Goal: Task Accomplishment & Management: Use online tool/utility

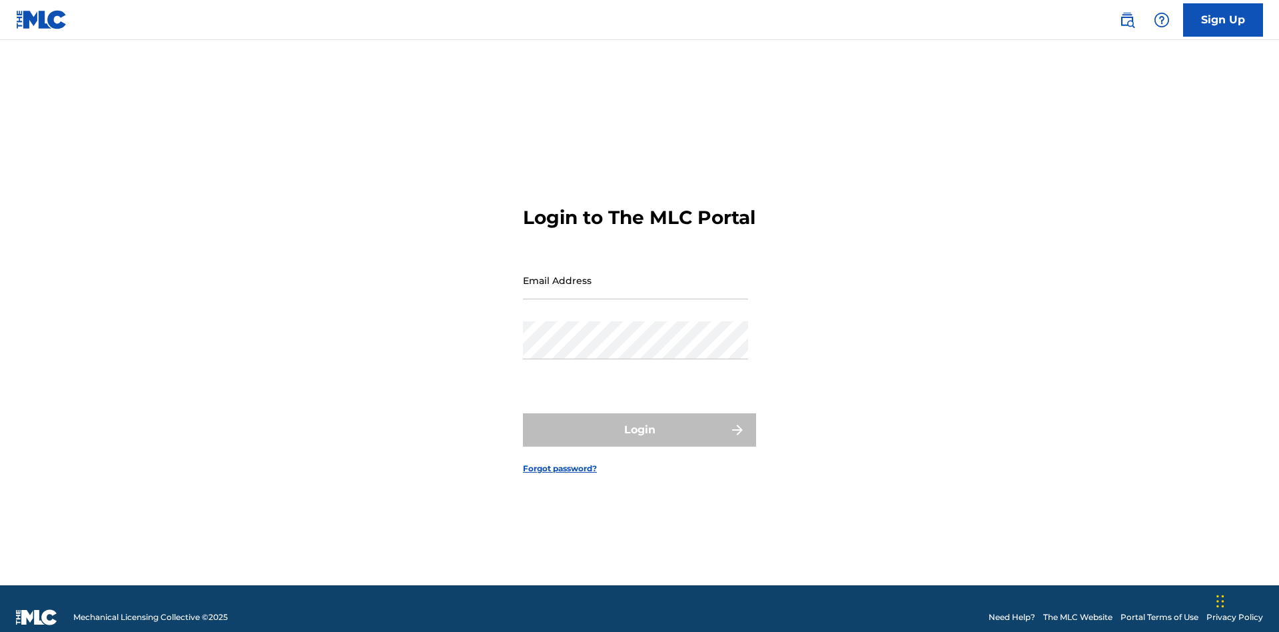
scroll to position [17, 0]
click at [636, 274] on input "Email Address" at bounding box center [635, 280] width 225 height 38
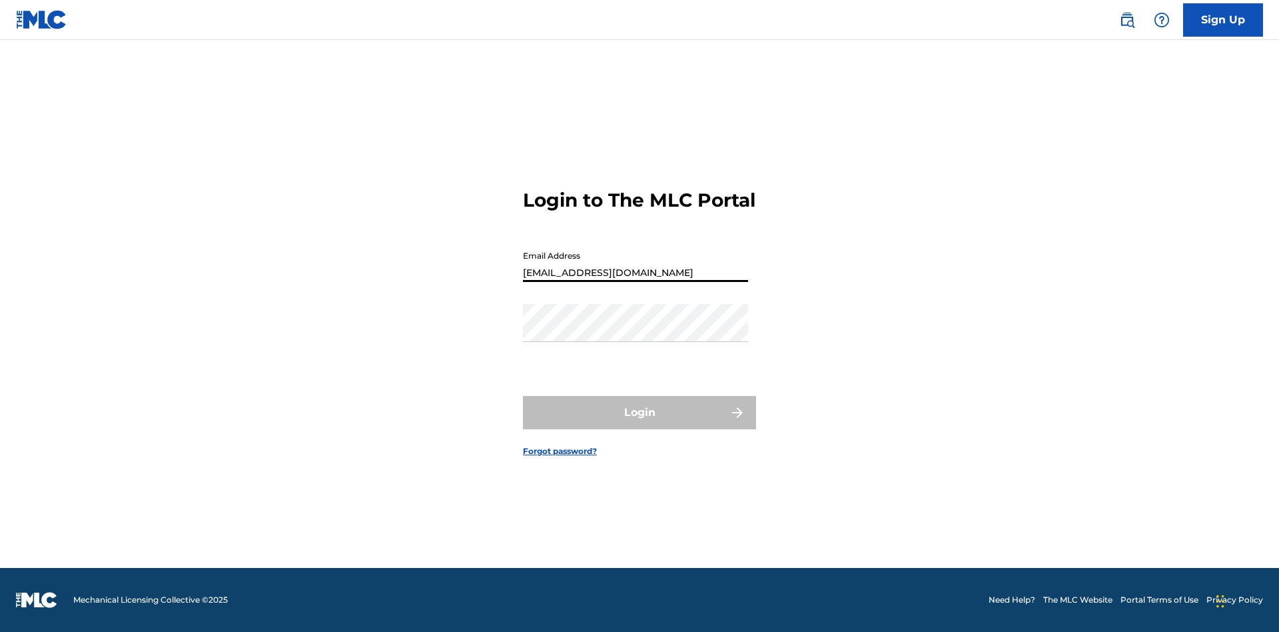
type input "[EMAIL_ADDRESS][DOMAIN_NAME]"
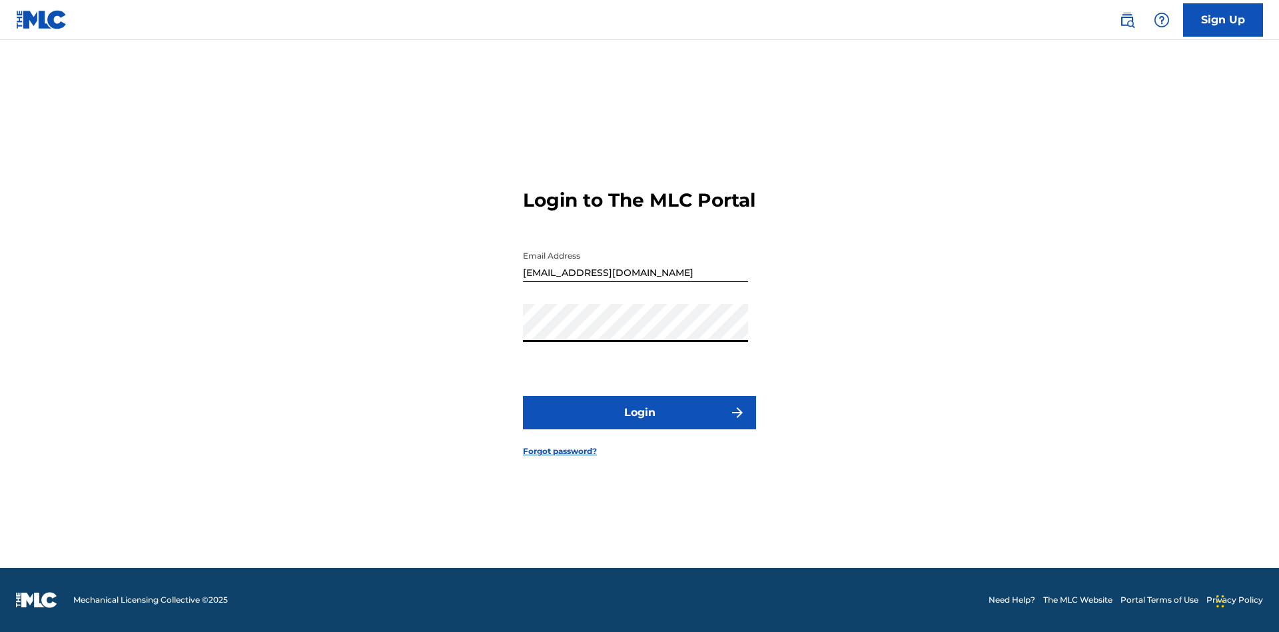
click at [640, 424] on button "Login" at bounding box center [639, 412] width 233 height 33
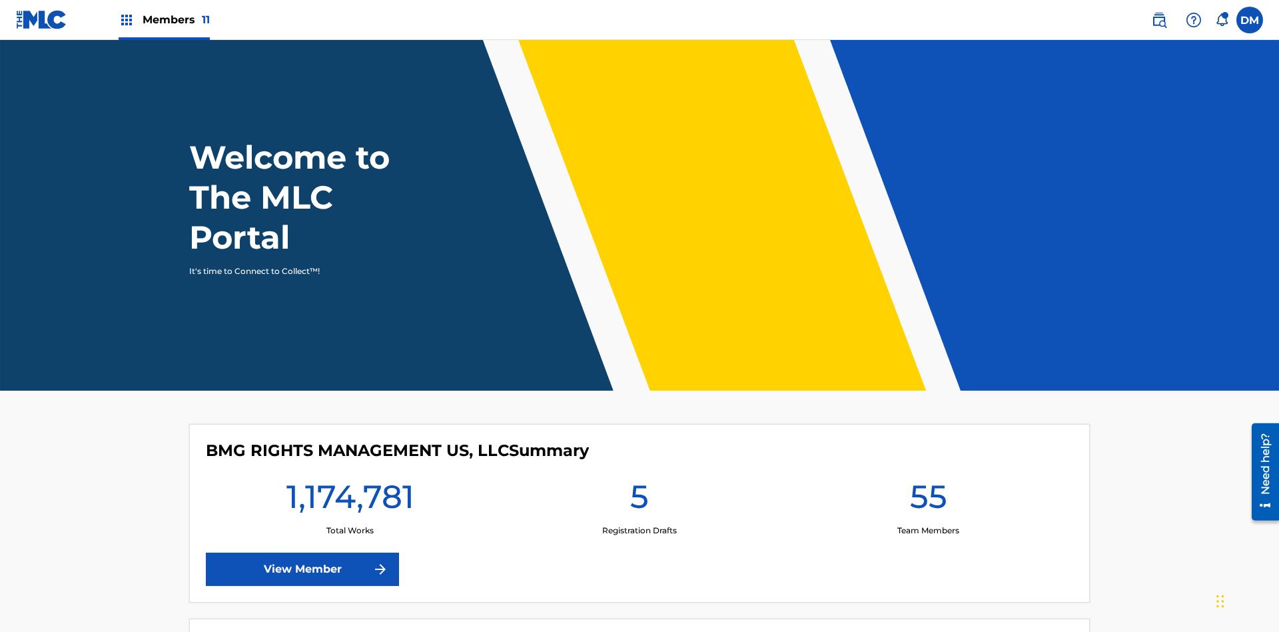
click at [164, 19] on span "Members 11" at bounding box center [176, 19] width 67 height 15
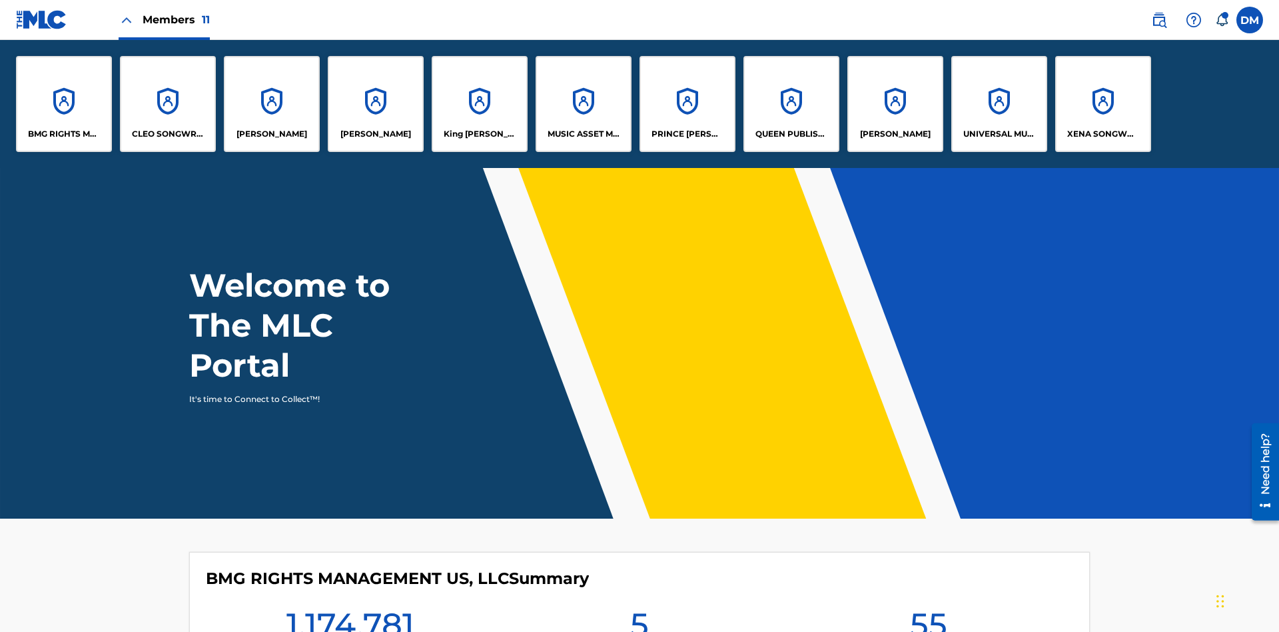
click at [1102, 134] on p "XENA SONGWRITER" at bounding box center [1103, 134] width 73 height 12
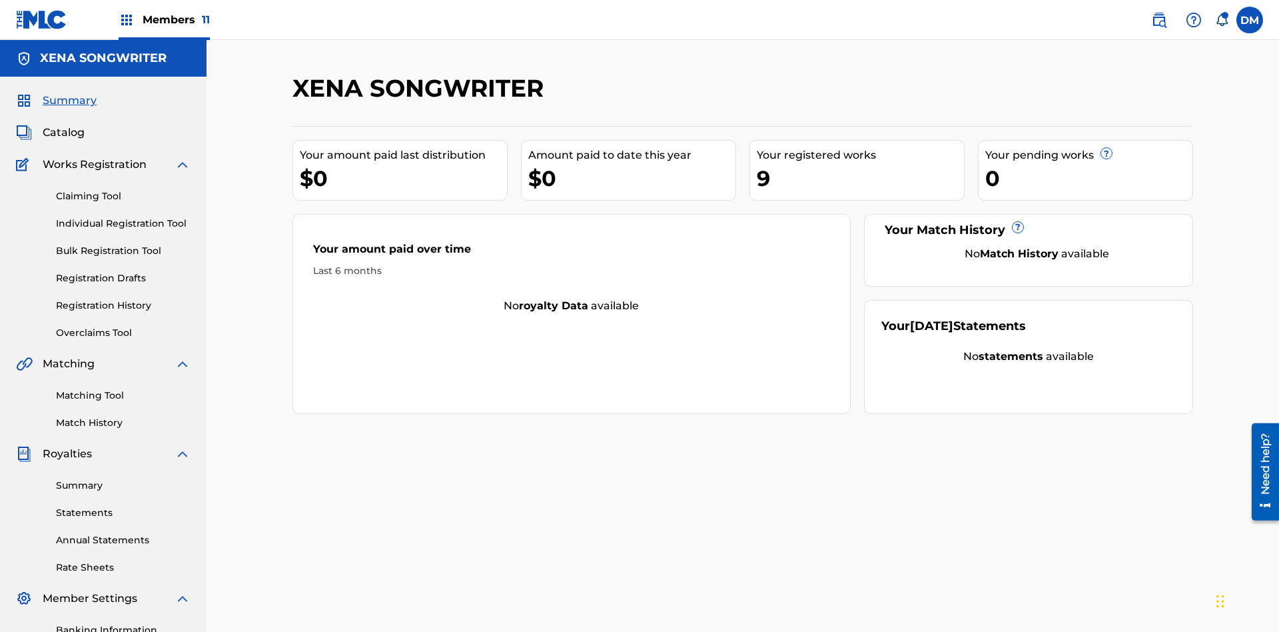
click at [123, 326] on link "Overclaims Tool" at bounding box center [123, 333] width 135 height 14
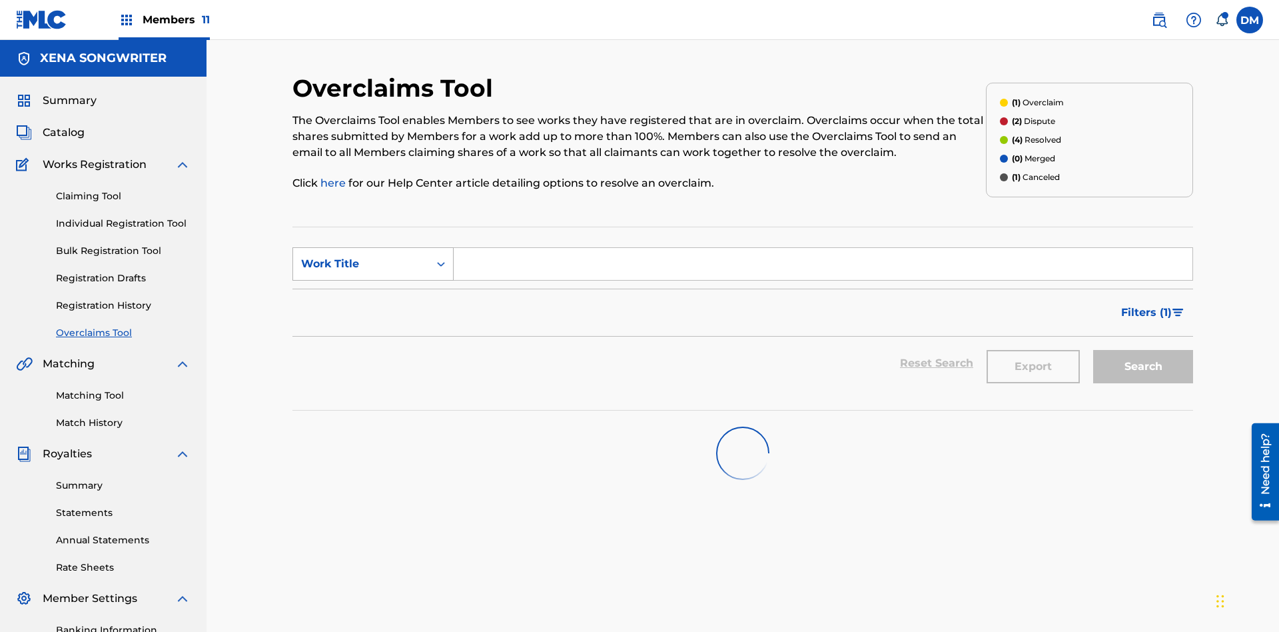
click at [361, 256] on div "Work Title" at bounding box center [361, 264] width 120 height 16
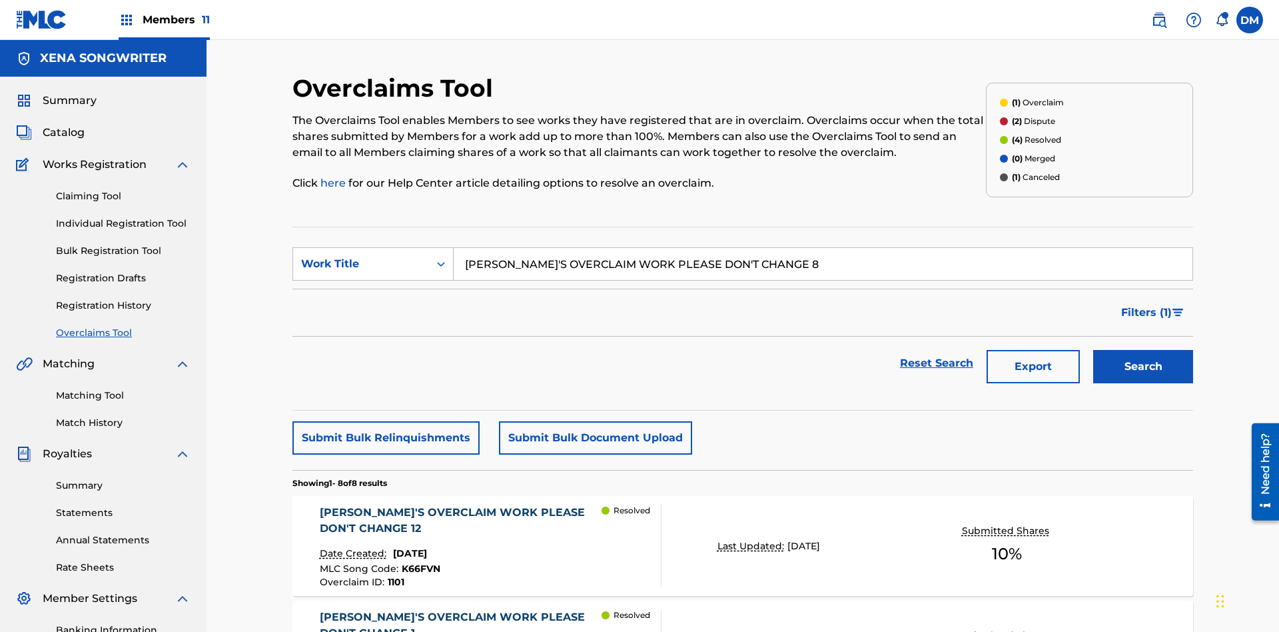
type input "[PERSON_NAME]'S OVERCLAIM WORK PLEASE DON'T CHANGE 8"
click at [1143, 350] on button "Search" at bounding box center [1143, 366] width 100 height 33
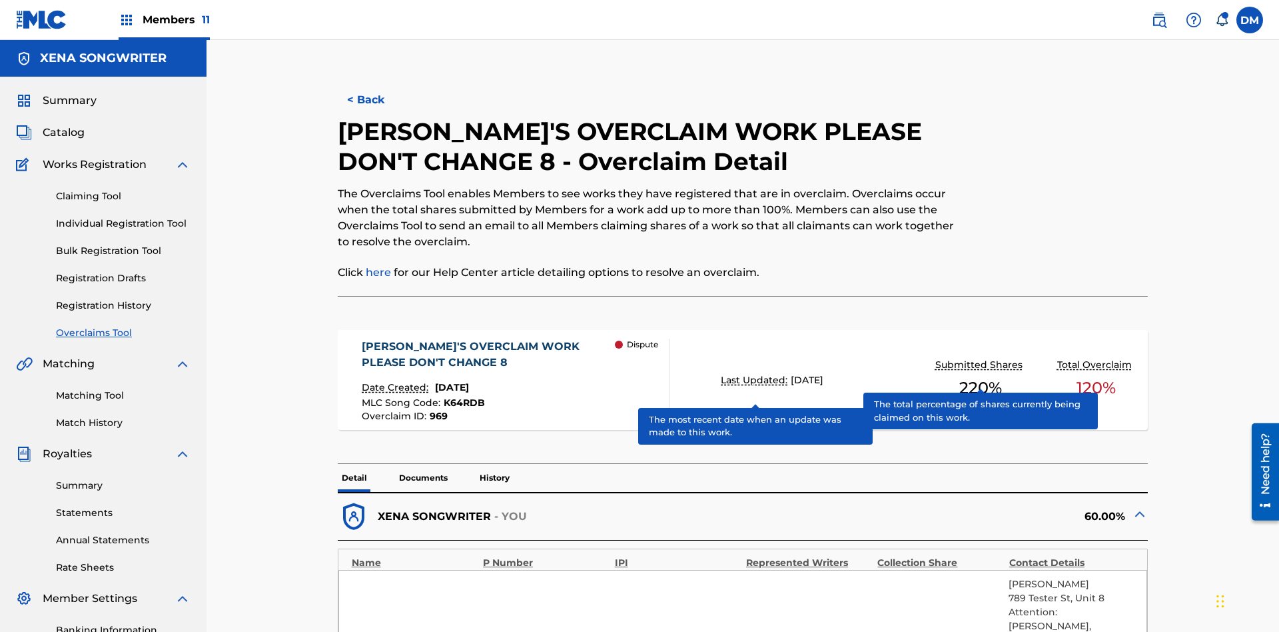
click at [462, 396] on span "K64RDB" at bounding box center [464, 402] width 41 height 12
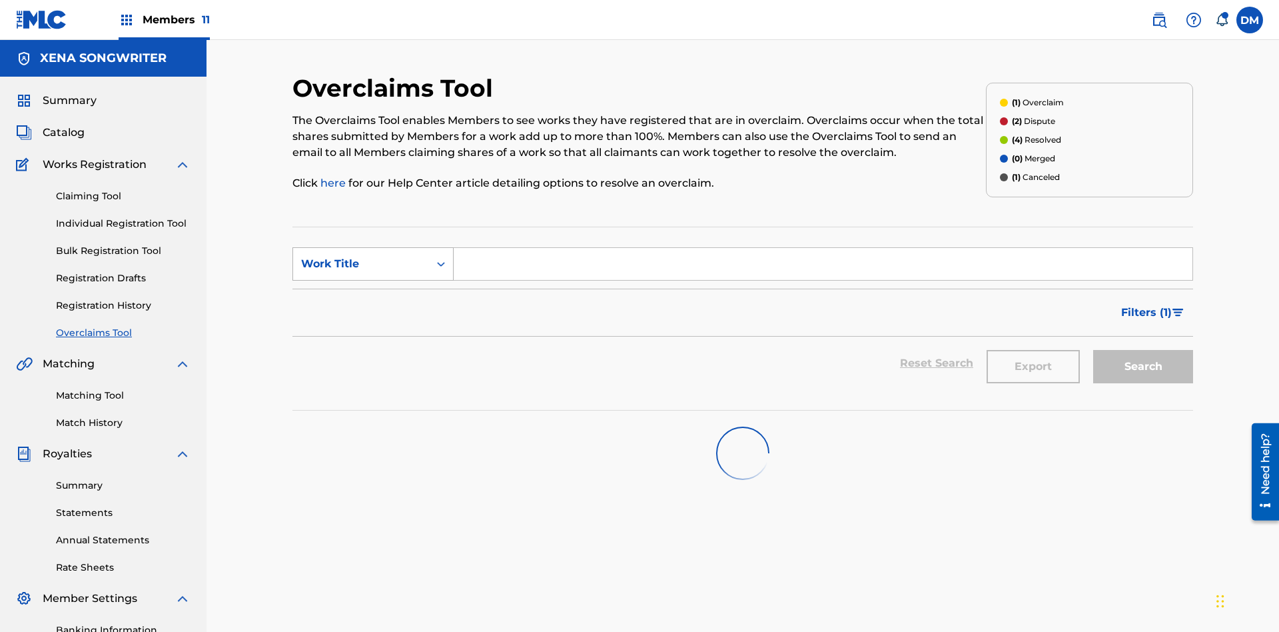
click at [361, 256] on div "Work Title" at bounding box center [361, 264] width 120 height 16
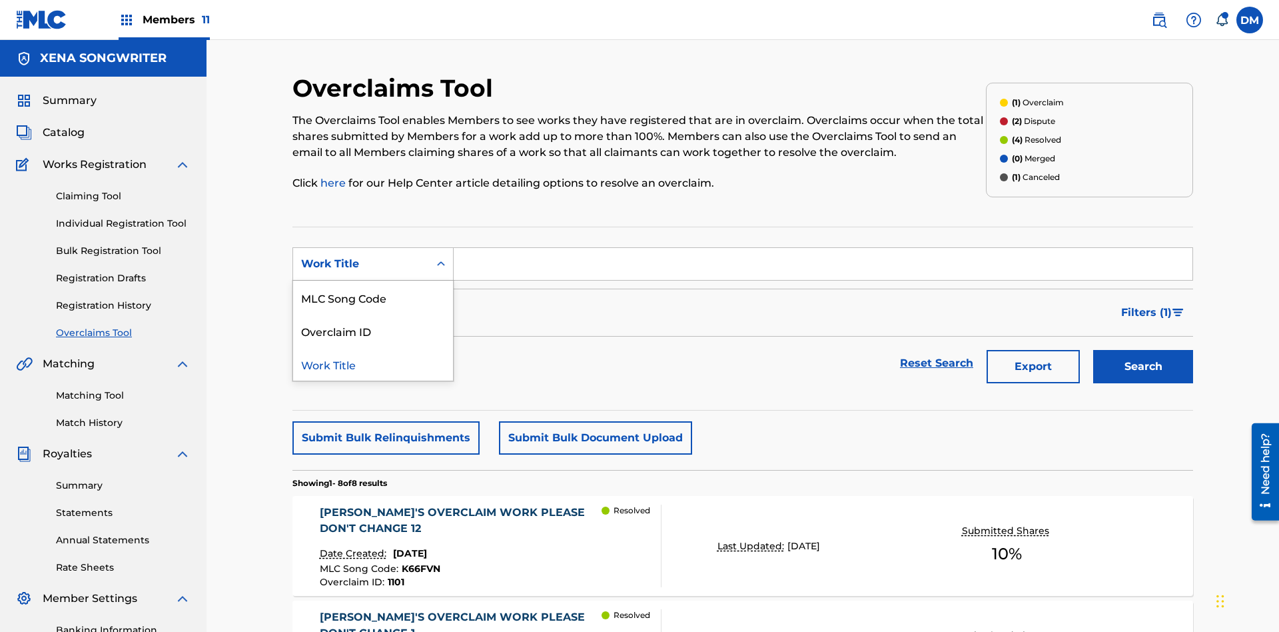
click at [373, 314] on div "Overclaim ID" at bounding box center [373, 330] width 160 height 33
click at [1143, 350] on button "Search" at bounding box center [1143, 366] width 100 height 33
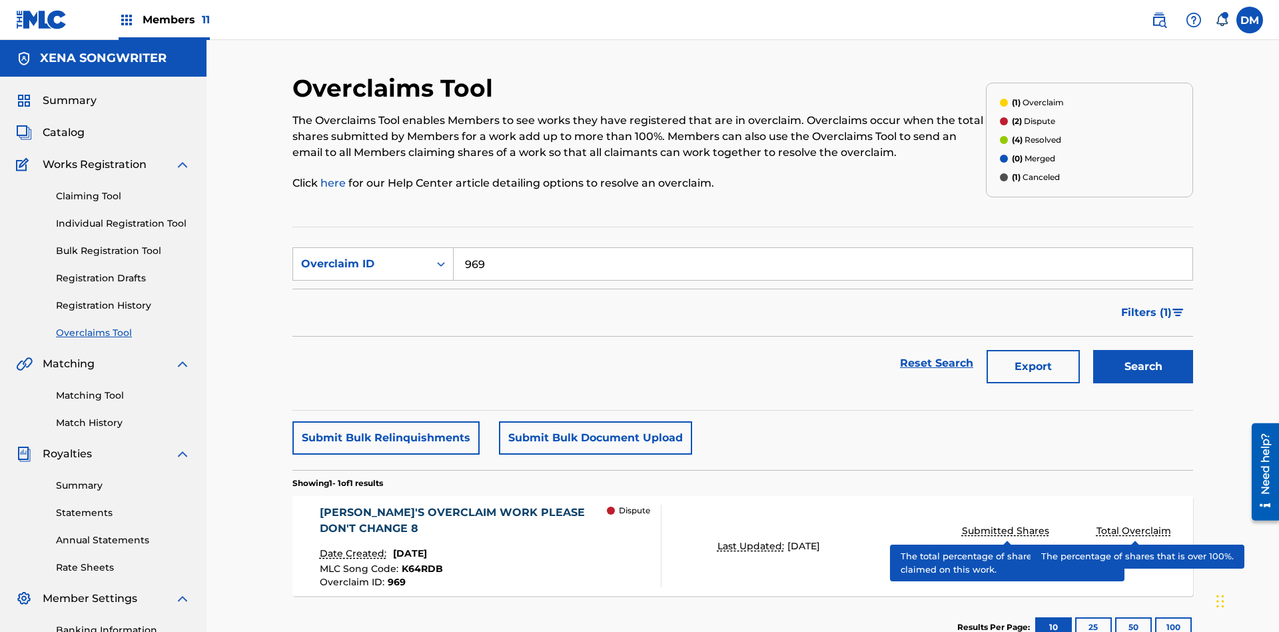
click at [420, 562] on span "K64RDB" at bounding box center [422, 568] width 41 height 12
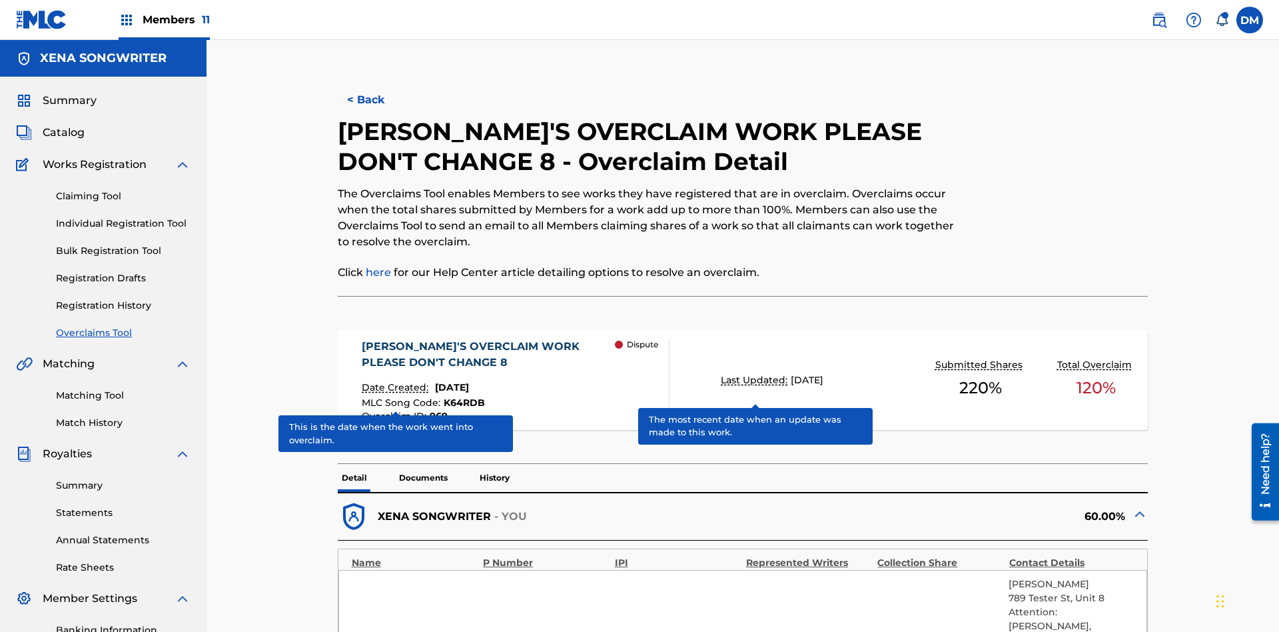
click at [462, 396] on span "K64RDB" at bounding box center [464, 402] width 41 height 12
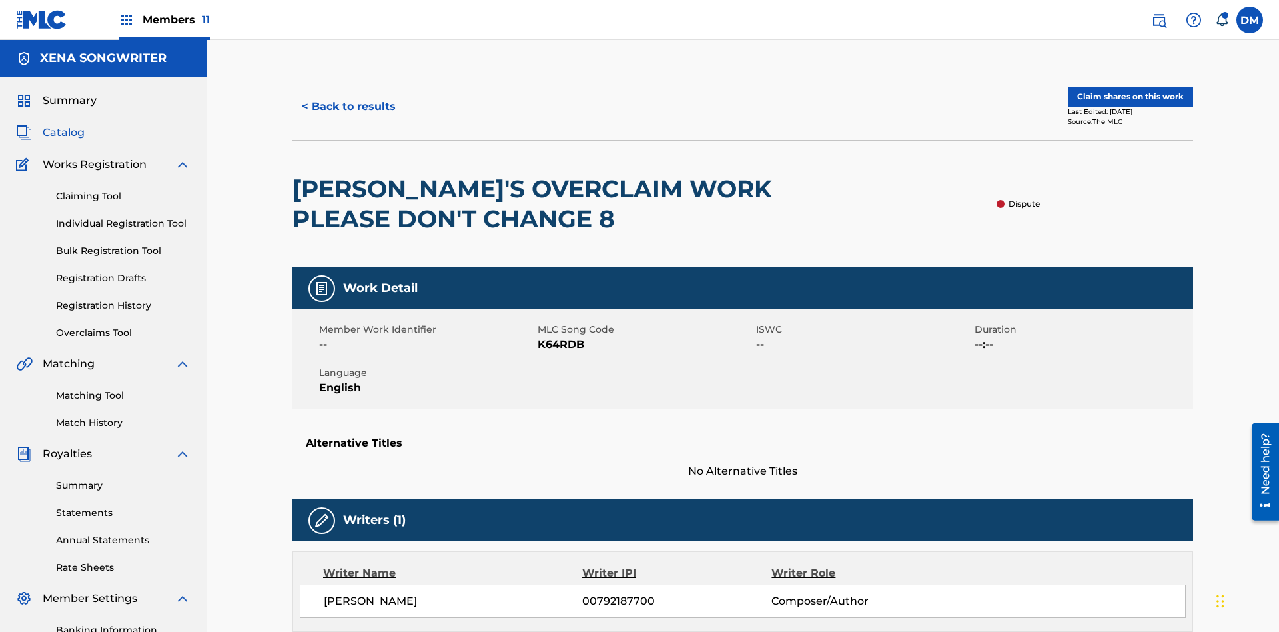
click at [348, 97] on button "< Back to results" at bounding box center [348, 106] width 113 height 33
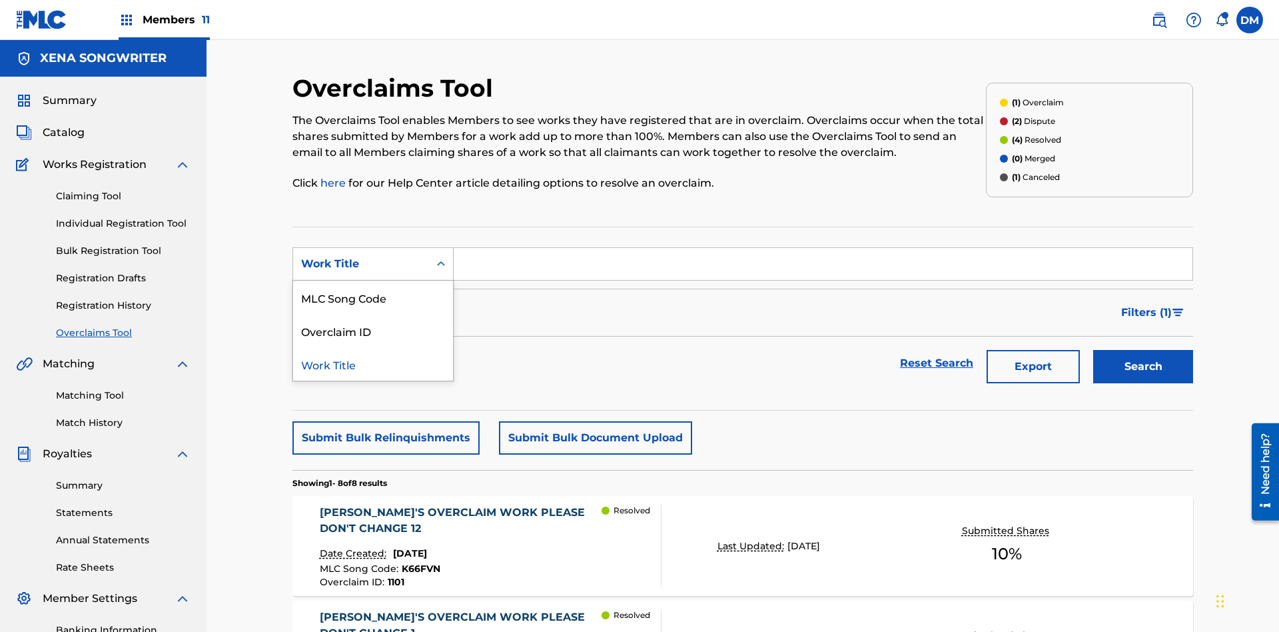
click at [373, 280] on div "MLC Song Code" at bounding box center [373, 296] width 160 height 33
click at [823, 248] on input "Search Form" at bounding box center [823, 264] width 739 height 32
type input "K64RDB"
click at [1143, 350] on button "Search" at bounding box center [1143, 366] width 100 height 33
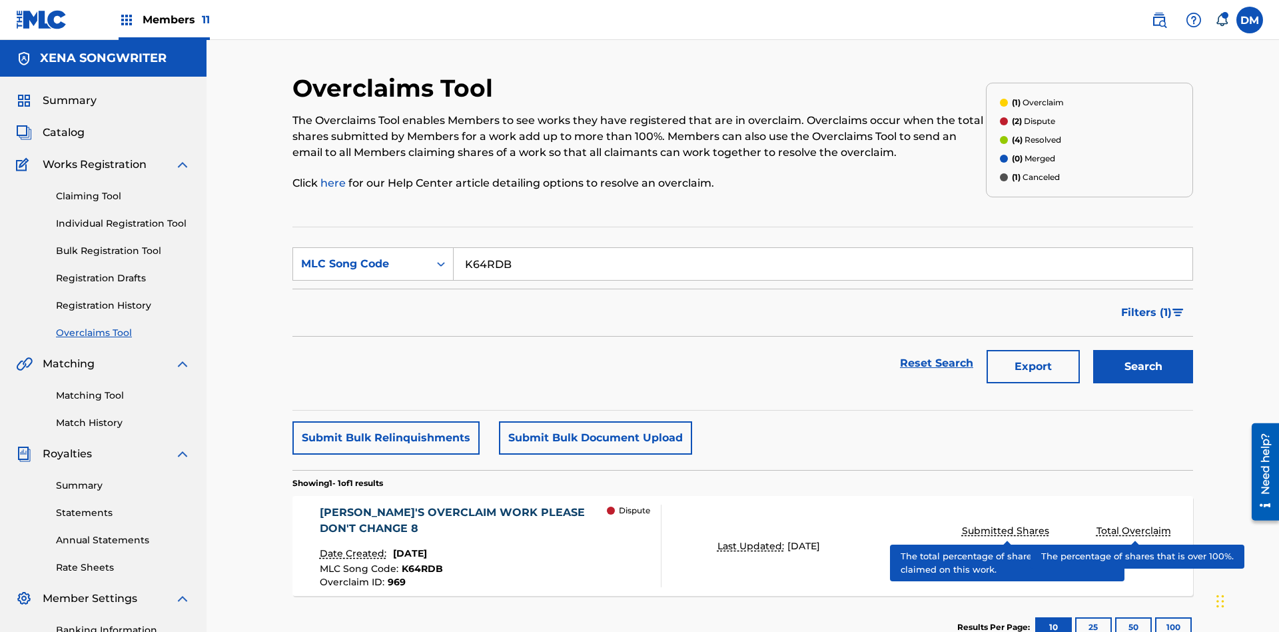
click at [420, 562] on span "K64RDB" at bounding box center [422, 568] width 41 height 12
